Goal: Find specific page/section: Find specific page/section

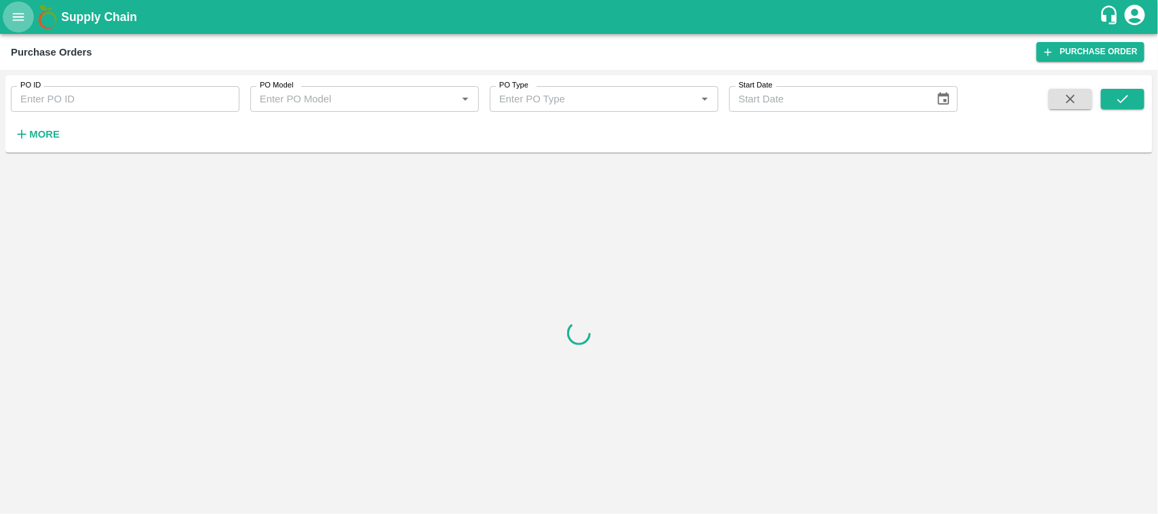
click at [24, 14] on icon "open drawer" at bounding box center [19, 16] width 12 height 7
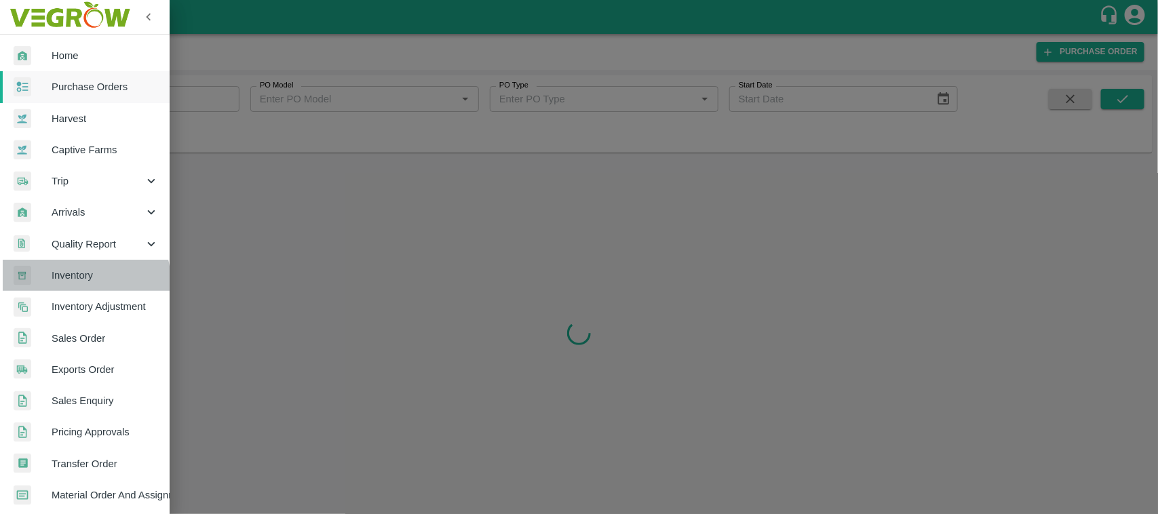
click at [75, 282] on span "Inventory" at bounding box center [105, 275] width 107 height 15
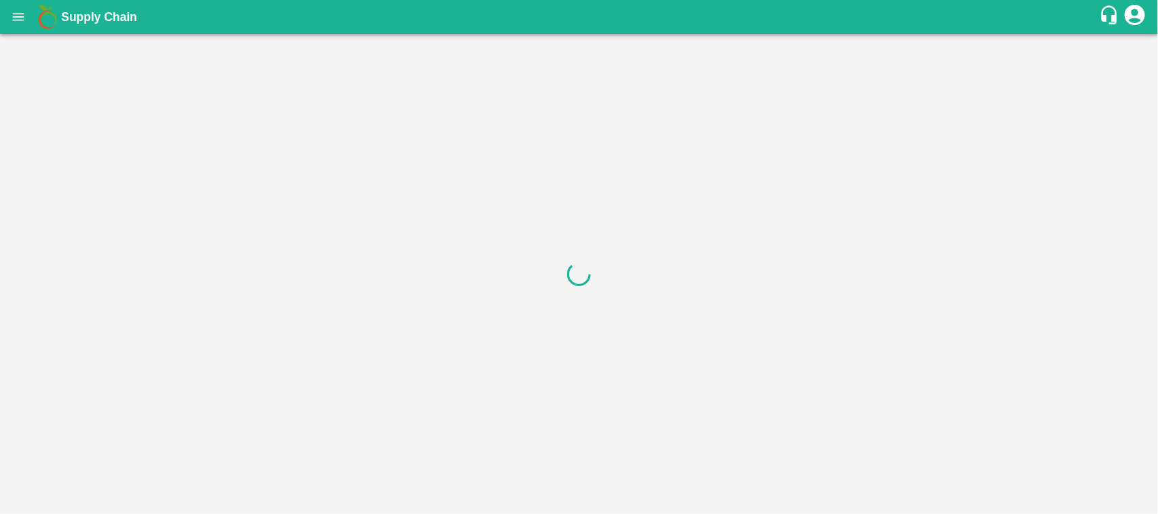
click at [19, 20] on icon "open drawer" at bounding box center [19, 16] width 12 height 7
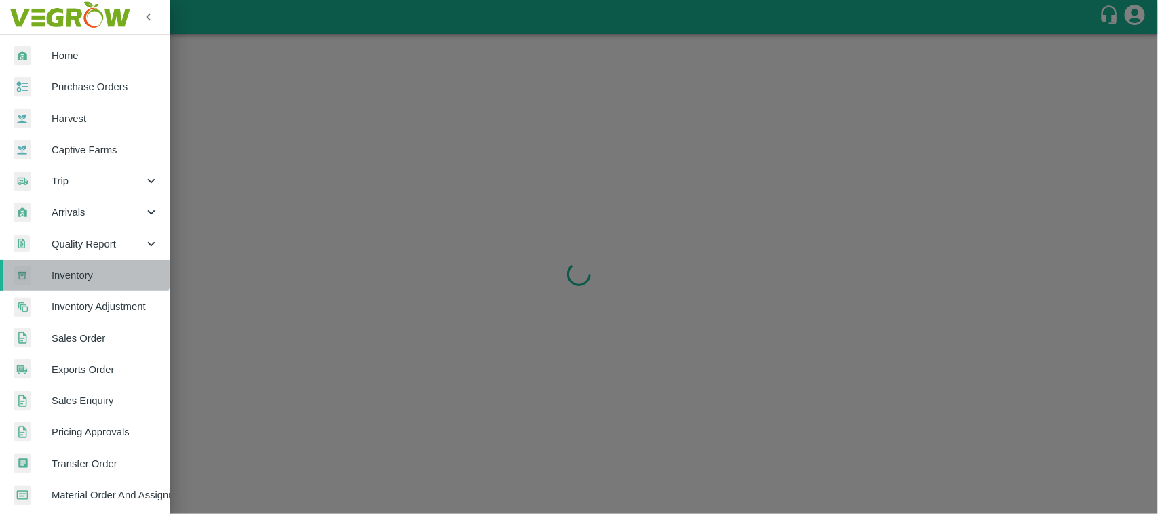
click at [81, 265] on link "Inventory" at bounding box center [85, 275] width 170 height 31
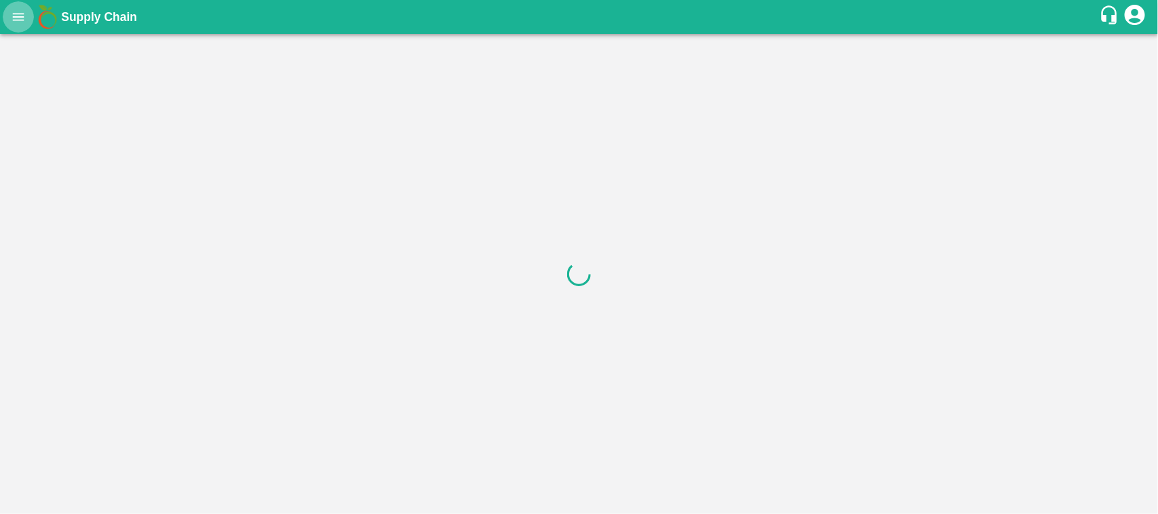
click at [28, 15] on button "open drawer" at bounding box center [18, 16] width 31 height 31
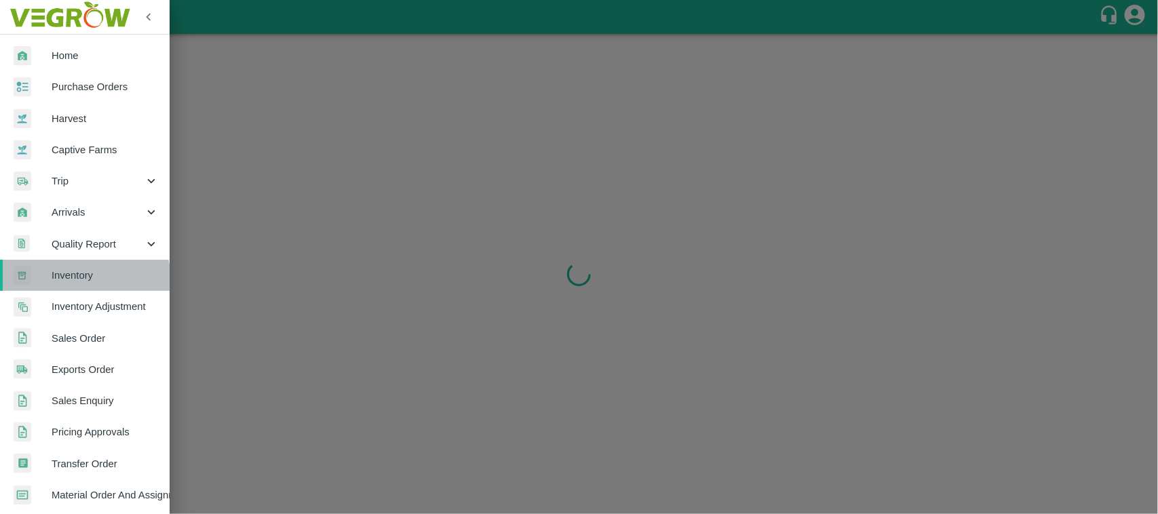
click at [80, 283] on link "Inventory" at bounding box center [85, 275] width 170 height 31
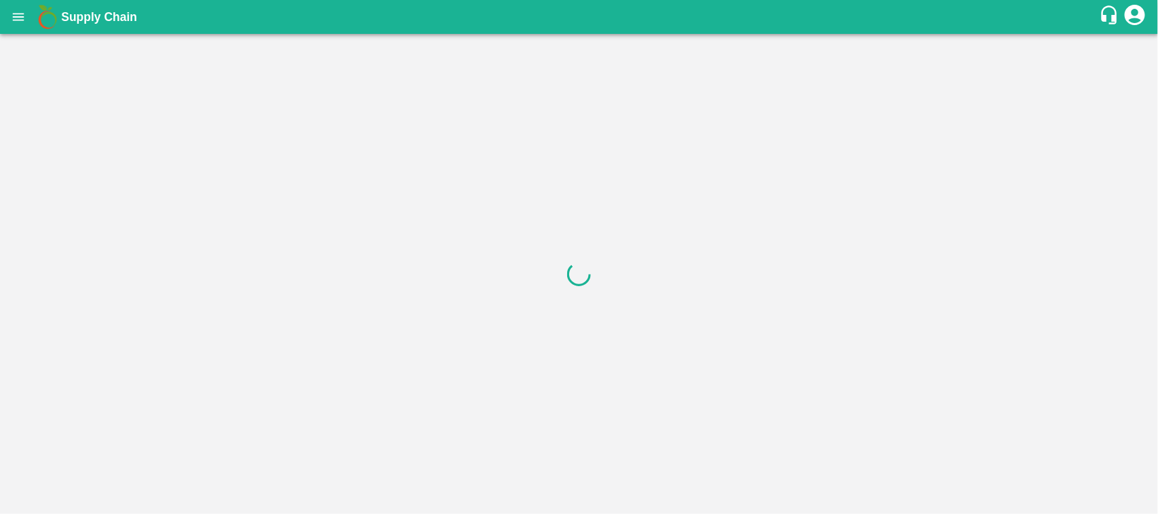
click at [24, 9] on icon "open drawer" at bounding box center [18, 16] width 15 height 15
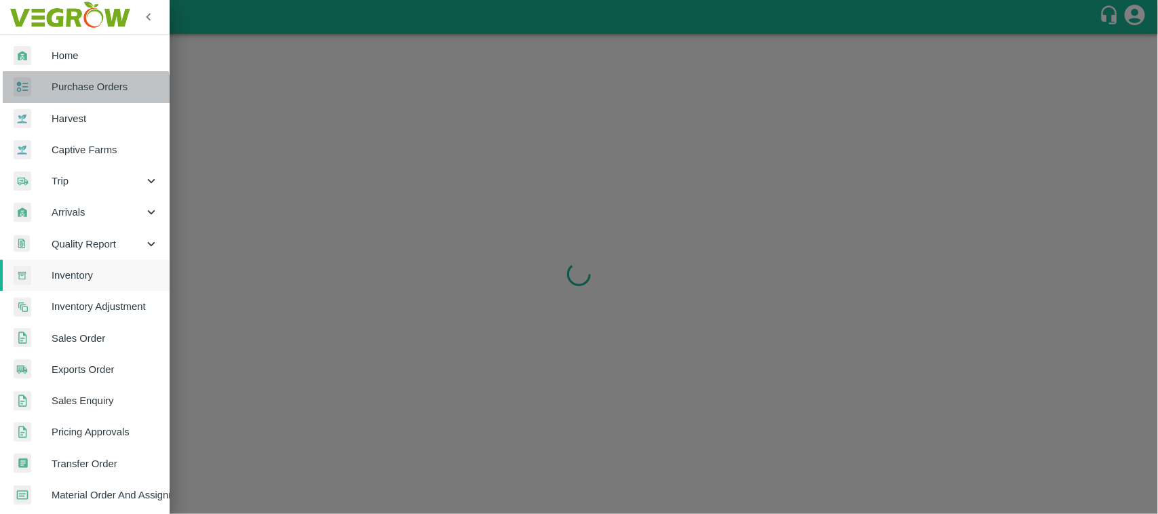
click at [62, 96] on link "Purchase Orders" at bounding box center [85, 86] width 170 height 31
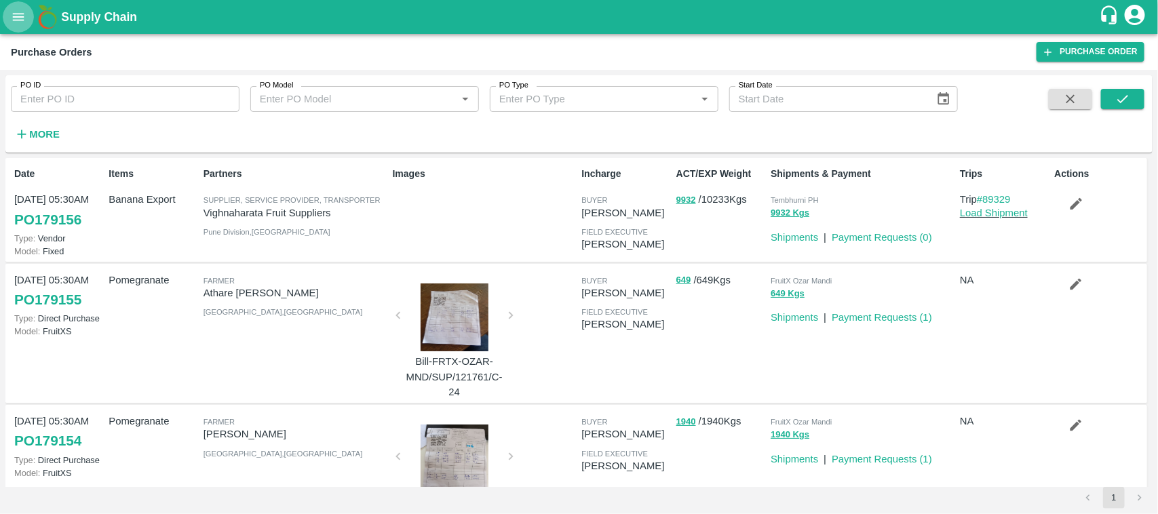
click at [20, 14] on icon "open drawer" at bounding box center [19, 16] width 12 height 7
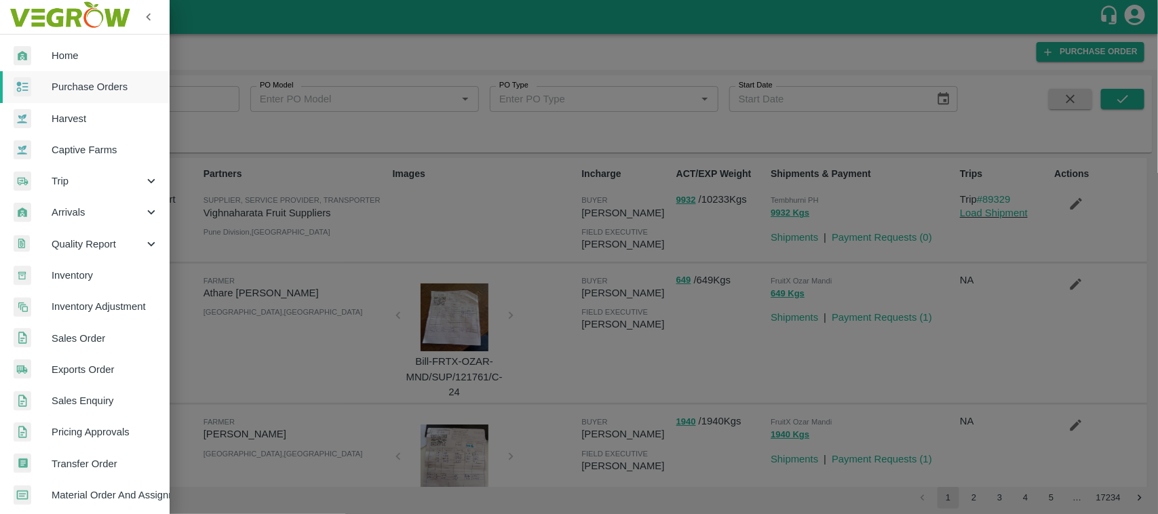
click at [61, 273] on span "Inventory" at bounding box center [105, 275] width 107 height 15
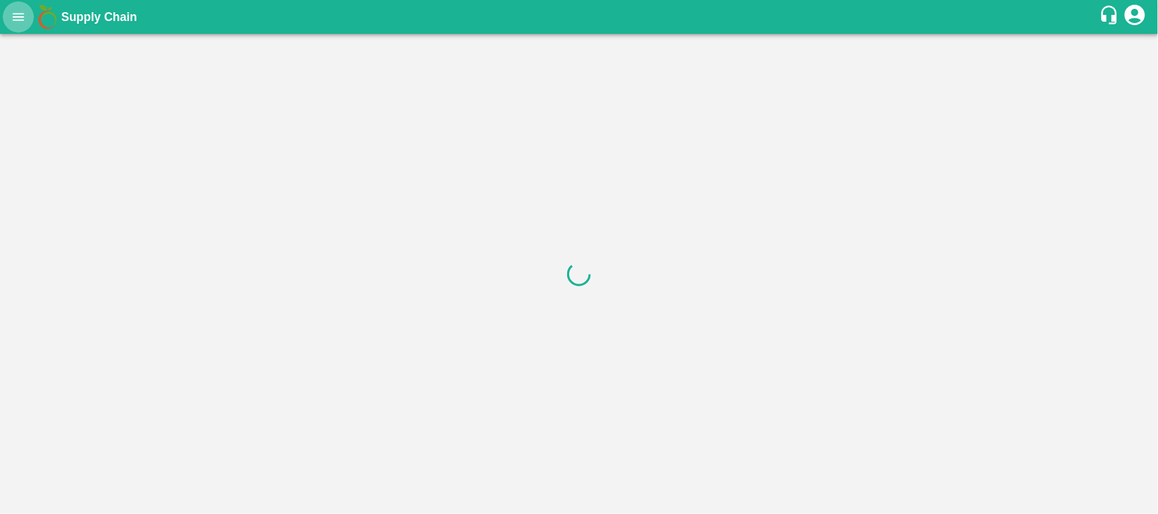
click at [14, 12] on icon "open drawer" at bounding box center [18, 16] width 15 height 15
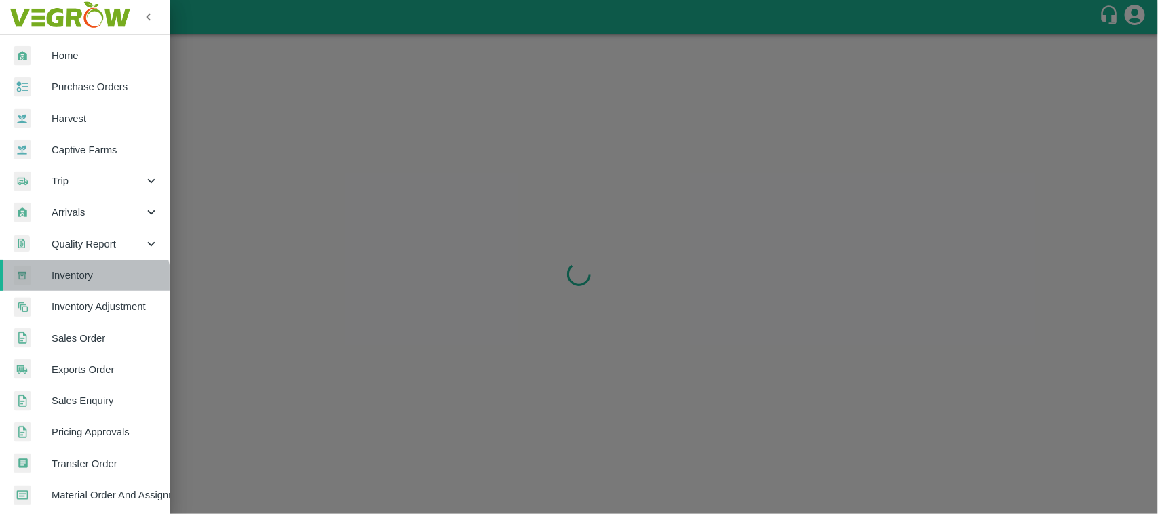
click at [75, 285] on link "Inventory" at bounding box center [85, 275] width 170 height 31
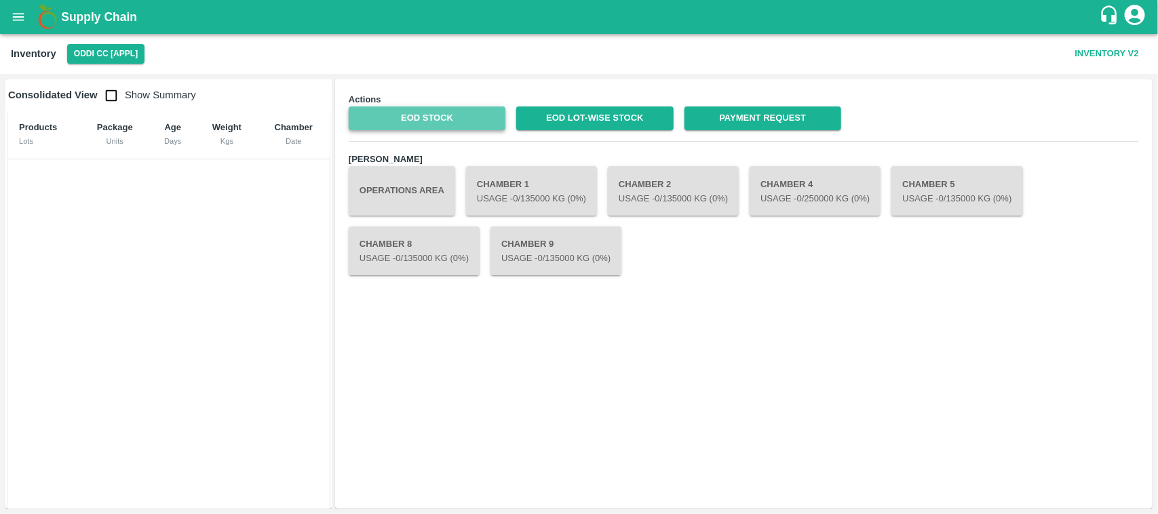
click at [439, 126] on link "EOD Stock" at bounding box center [427, 118] width 157 height 24
